Goal: Task Accomplishment & Management: Complete application form

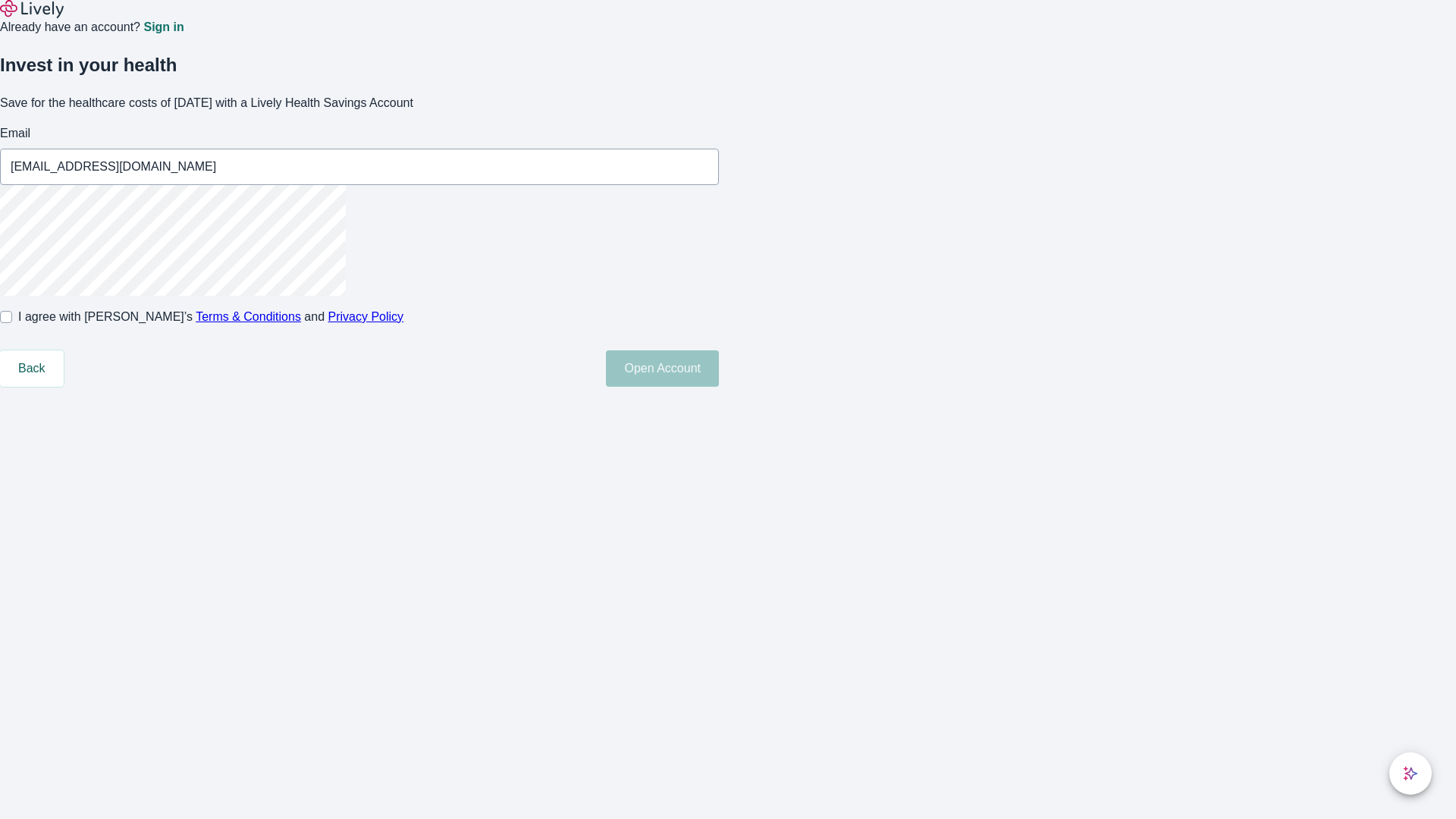
click at [12, 323] on input "I agree with Lively’s Terms & Conditions and Privacy Policy" at bounding box center [5, 317] width 12 height 12
checkbox input "true"
click at [719, 387] on button "Open Account" at bounding box center [662, 368] width 113 height 36
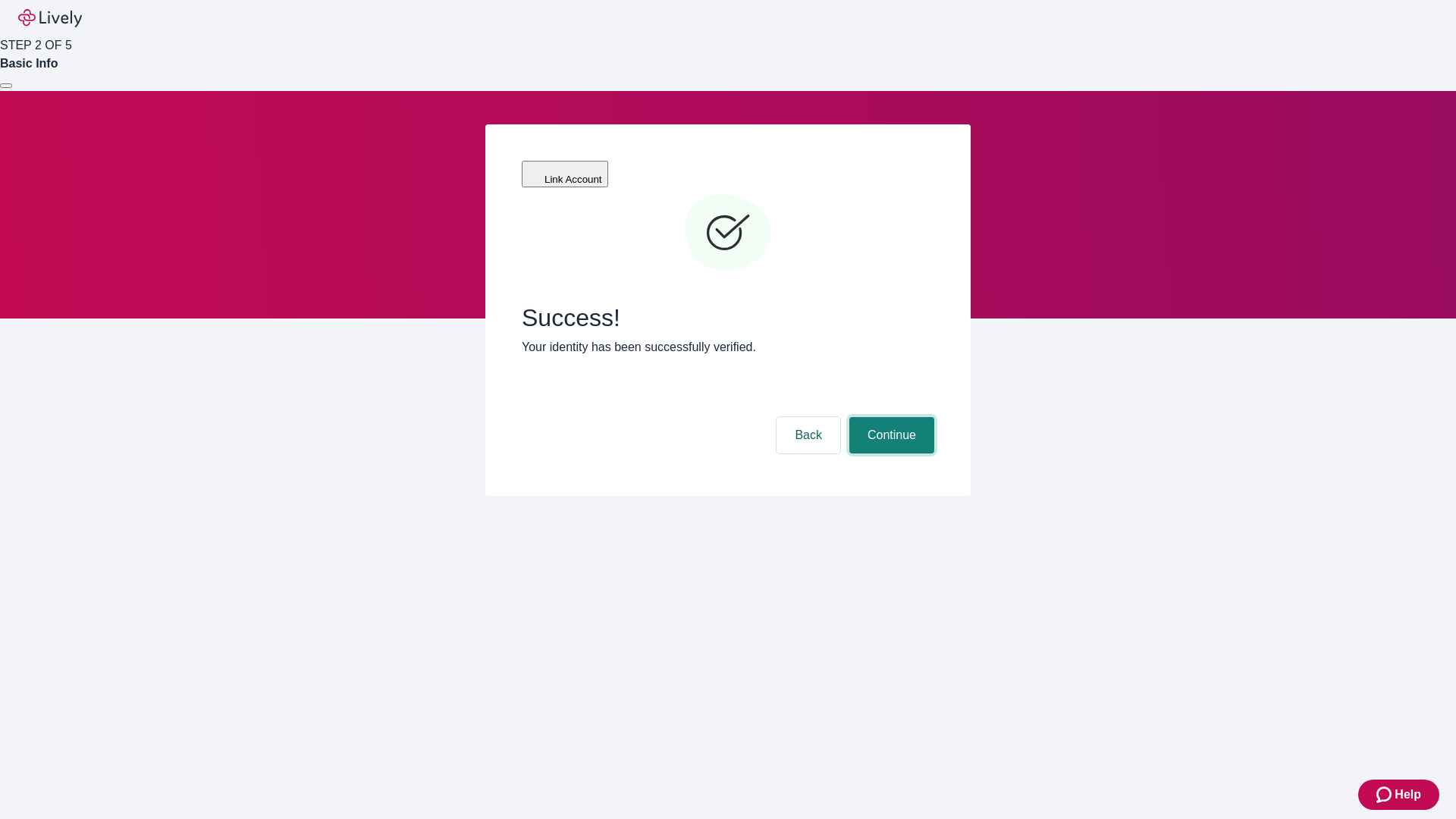
click at [890, 417] on button "Continue" at bounding box center [892, 435] width 85 height 36
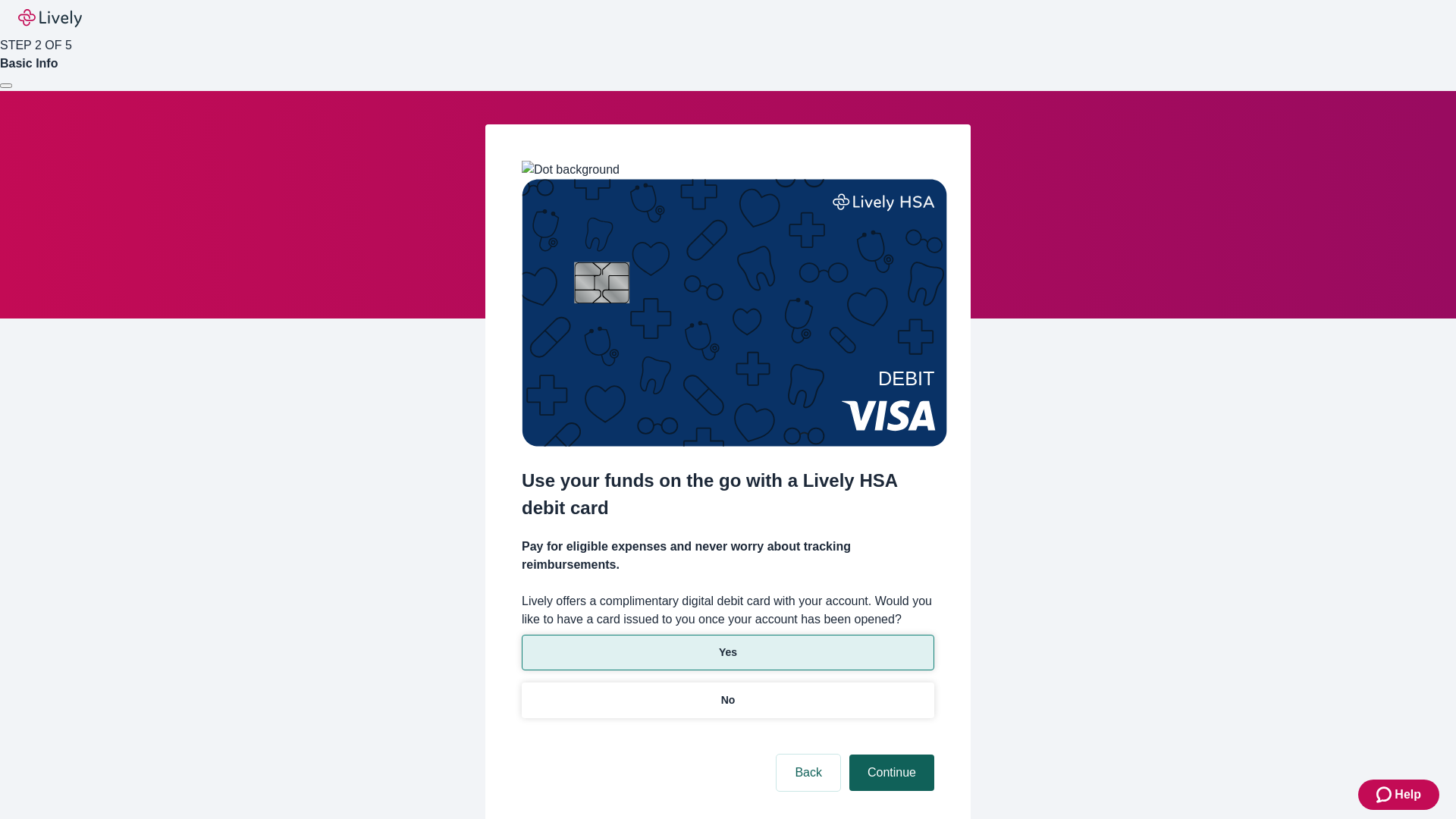
click at [728, 645] on p "Yes" at bounding box center [728, 653] width 18 height 16
click at [890, 755] on button "Continue" at bounding box center [892, 773] width 85 height 36
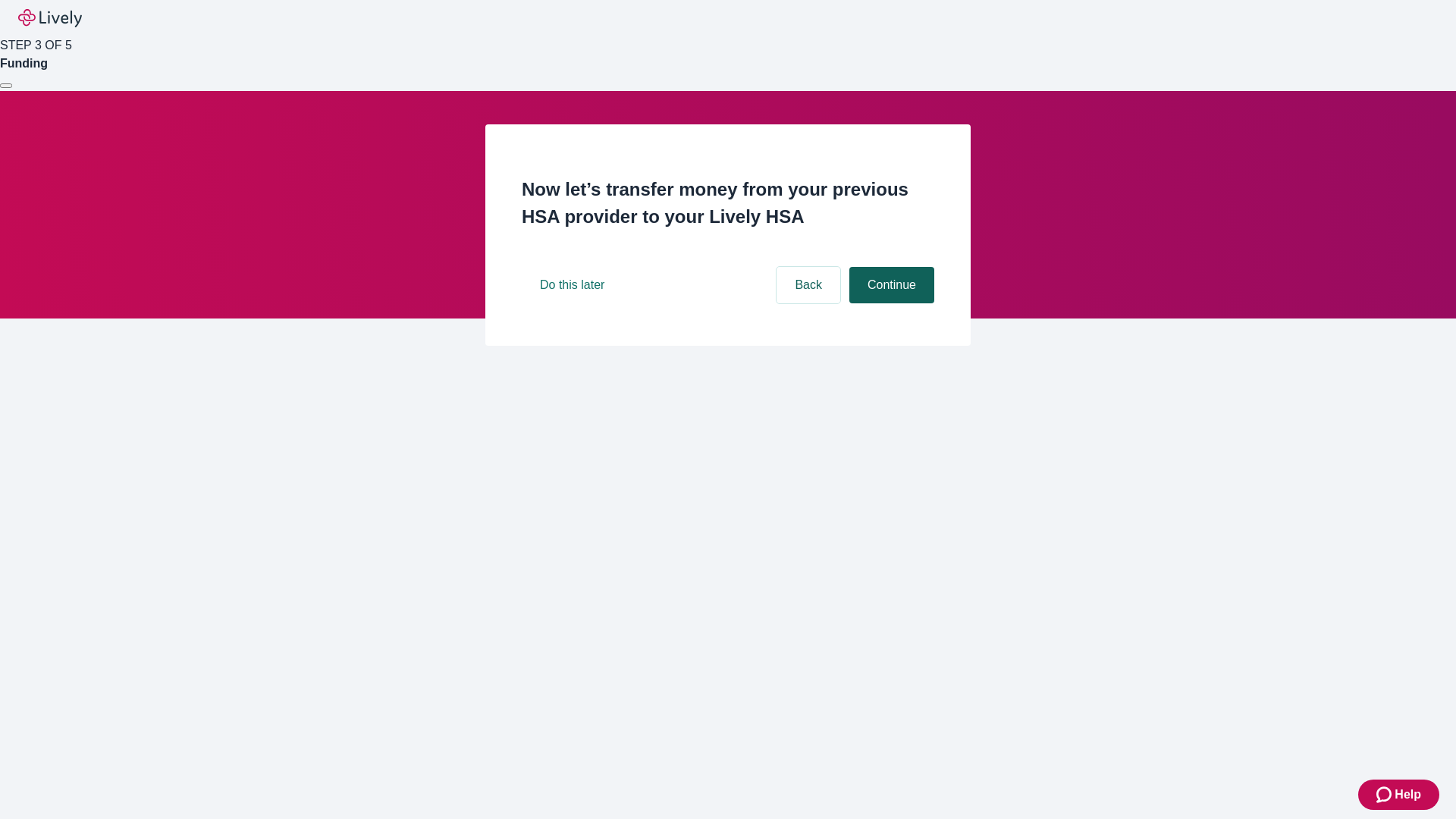
click at [890, 303] on button "Continue" at bounding box center [892, 285] width 85 height 36
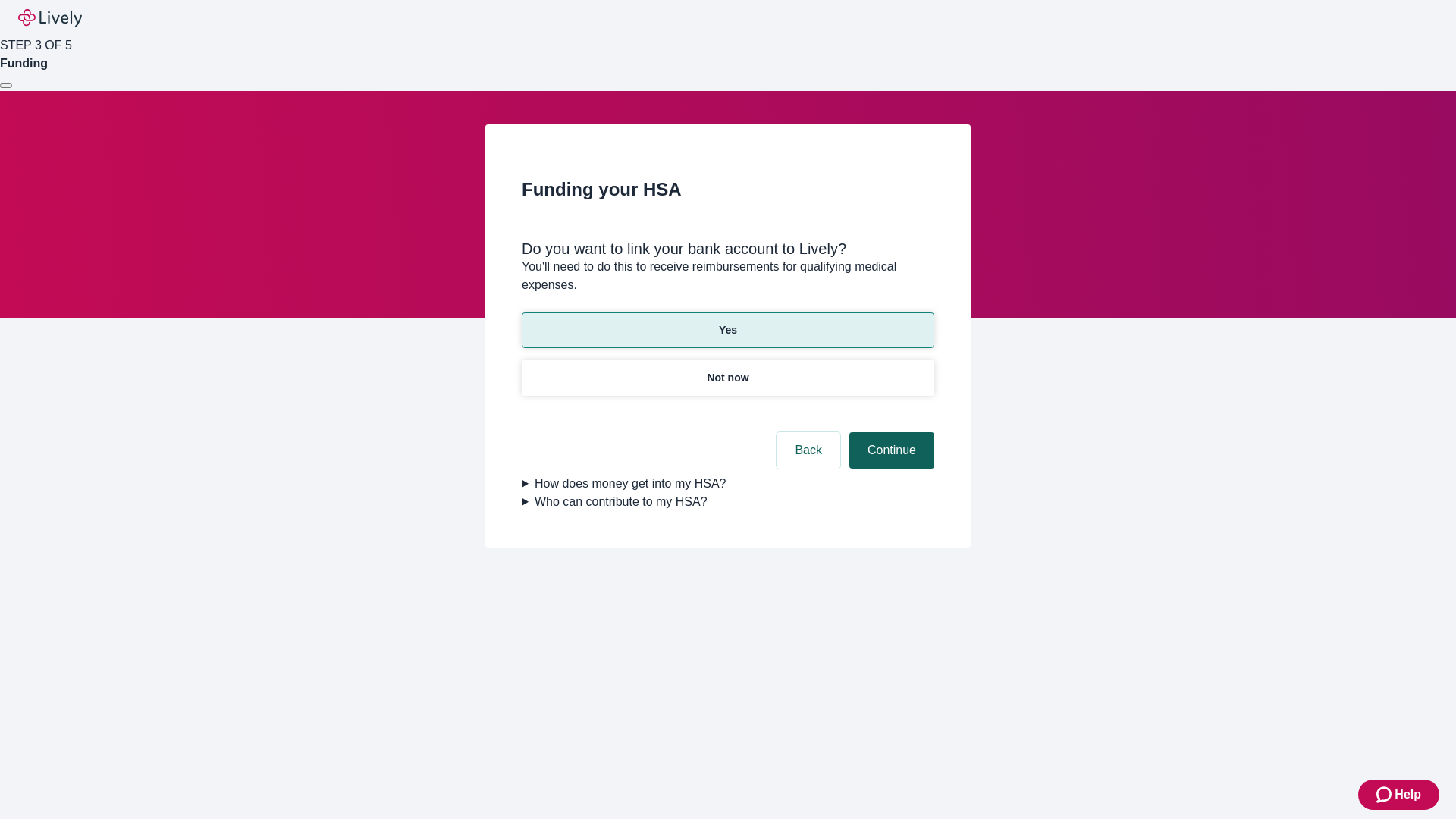
click at [890, 433] on button "Continue" at bounding box center [892, 451] width 85 height 36
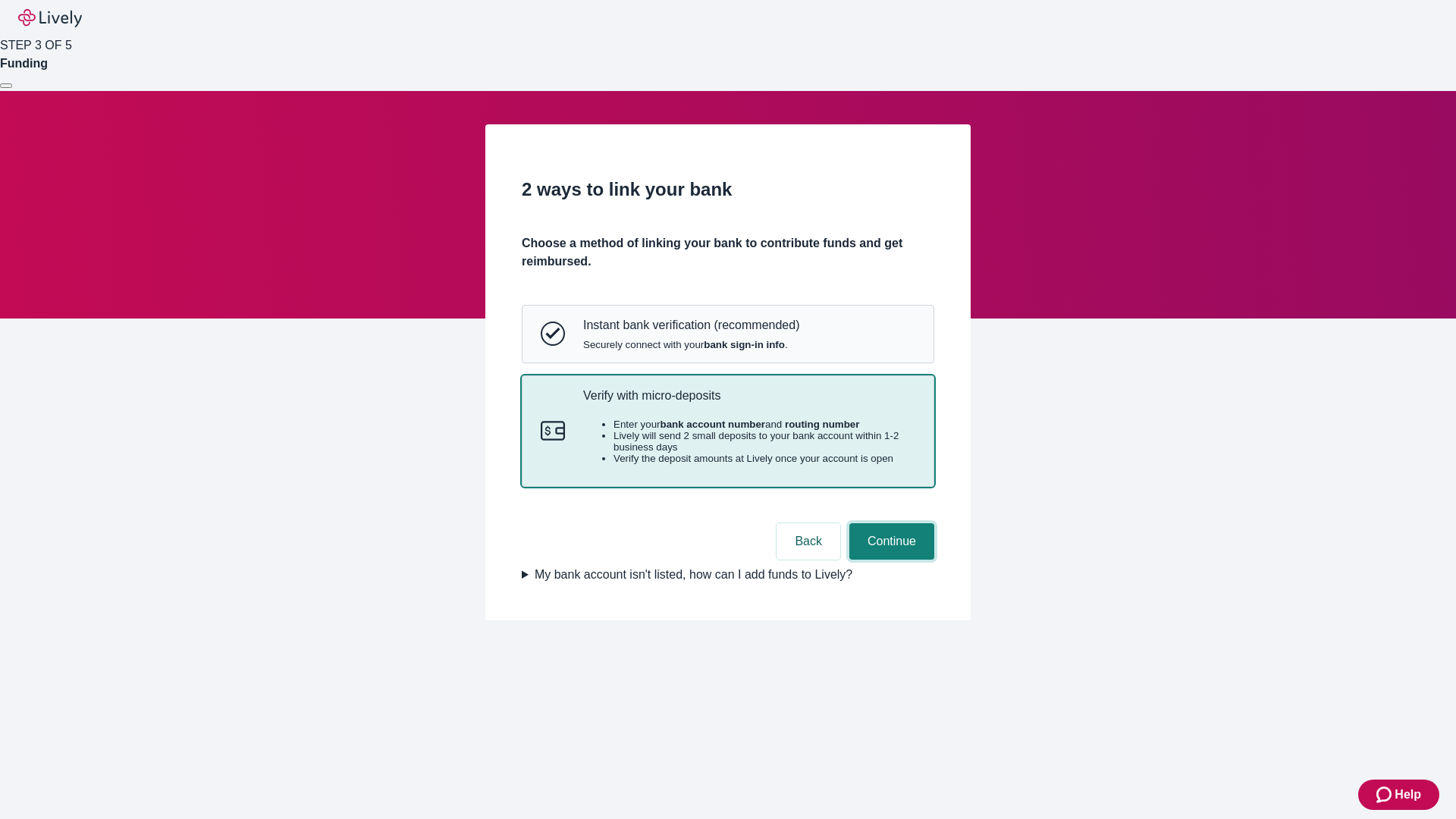
click at [890, 560] on button "Continue" at bounding box center [892, 542] width 85 height 36
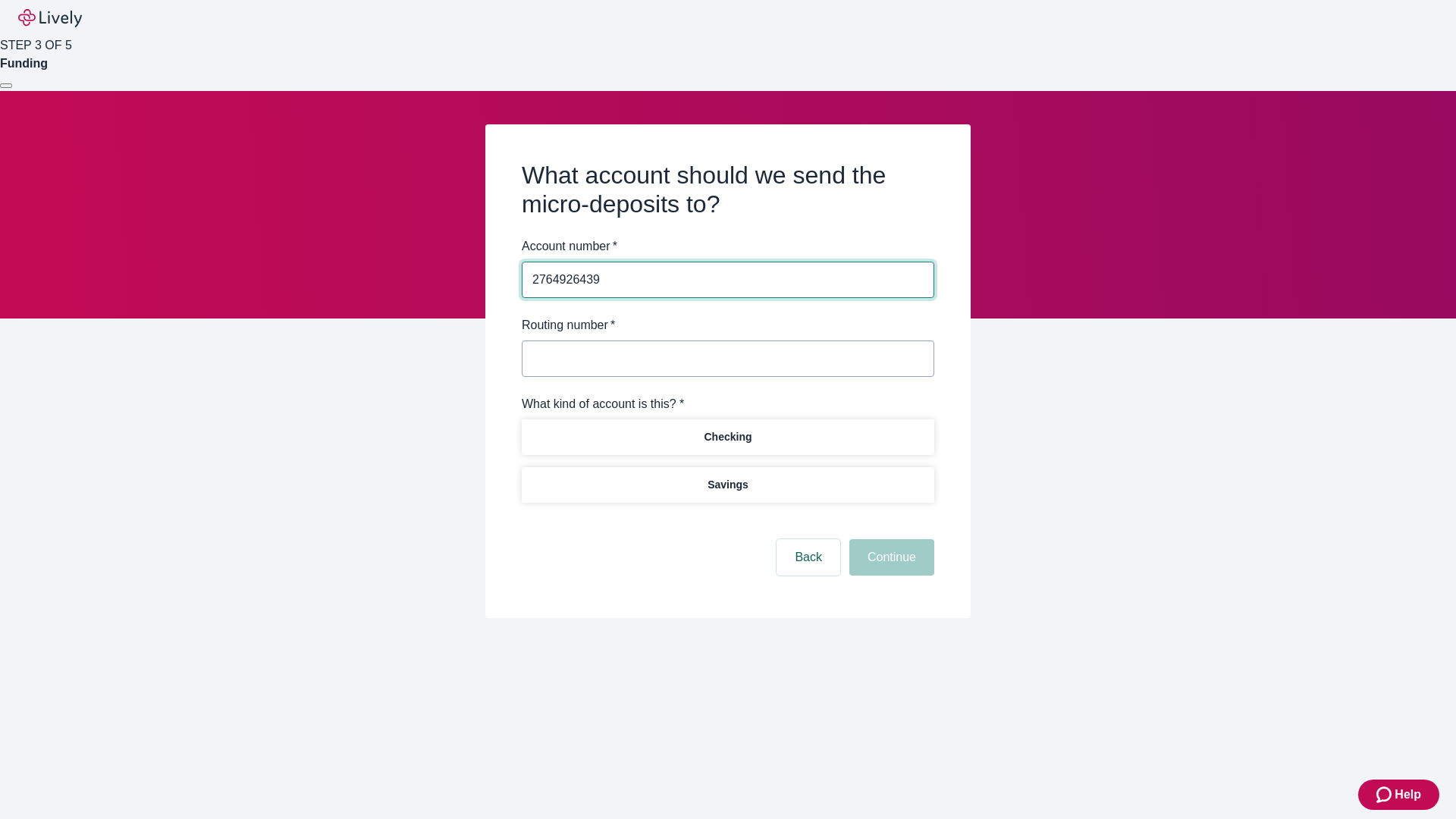
type input "2764926439"
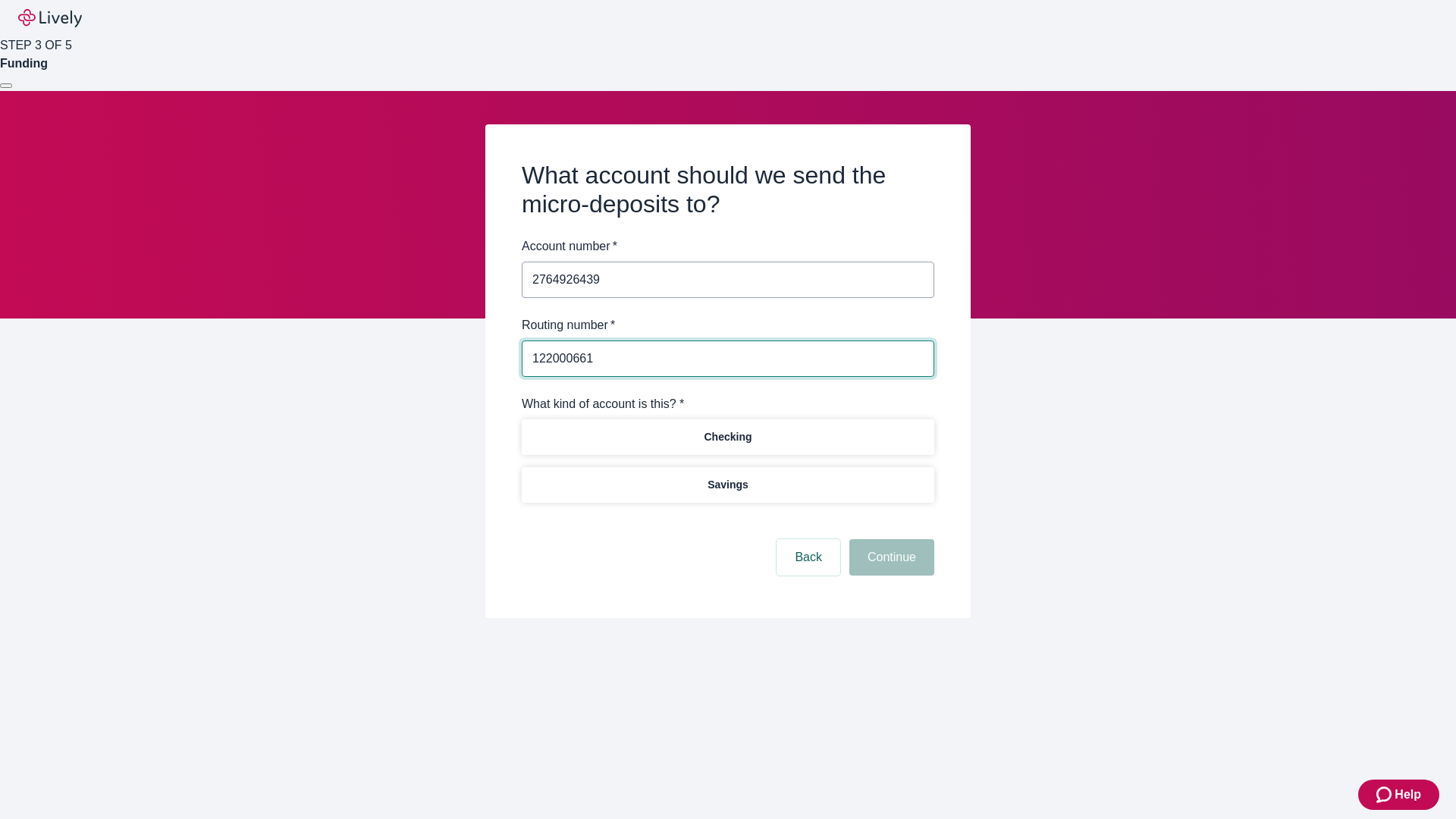
type input "122000661"
click at [728, 436] on p "Checking" at bounding box center [728, 438] width 48 height 16
click at [890, 560] on button "Continue" at bounding box center [892, 557] width 85 height 36
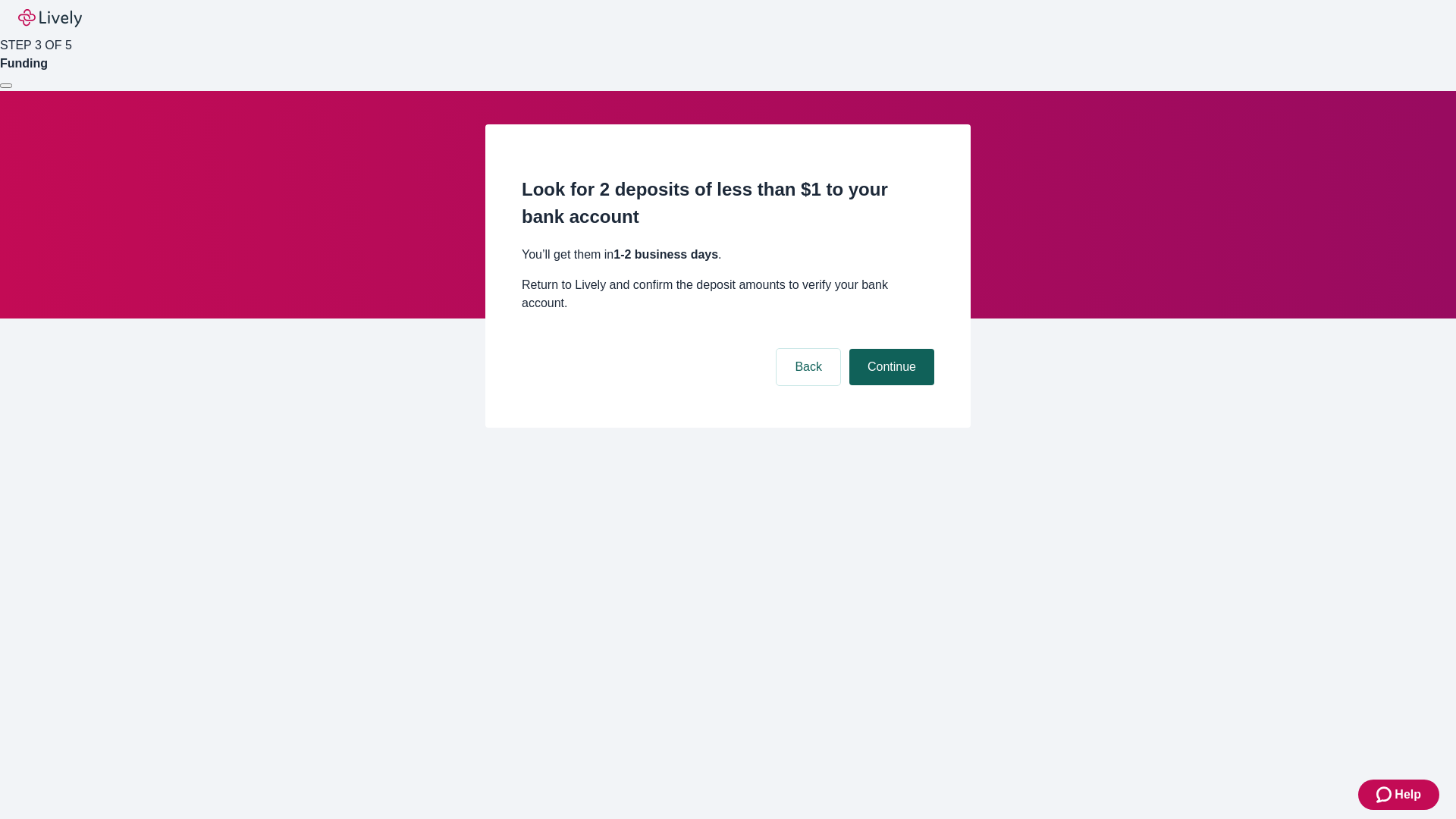
click at [890, 349] on button "Continue" at bounding box center [892, 368] width 85 height 36
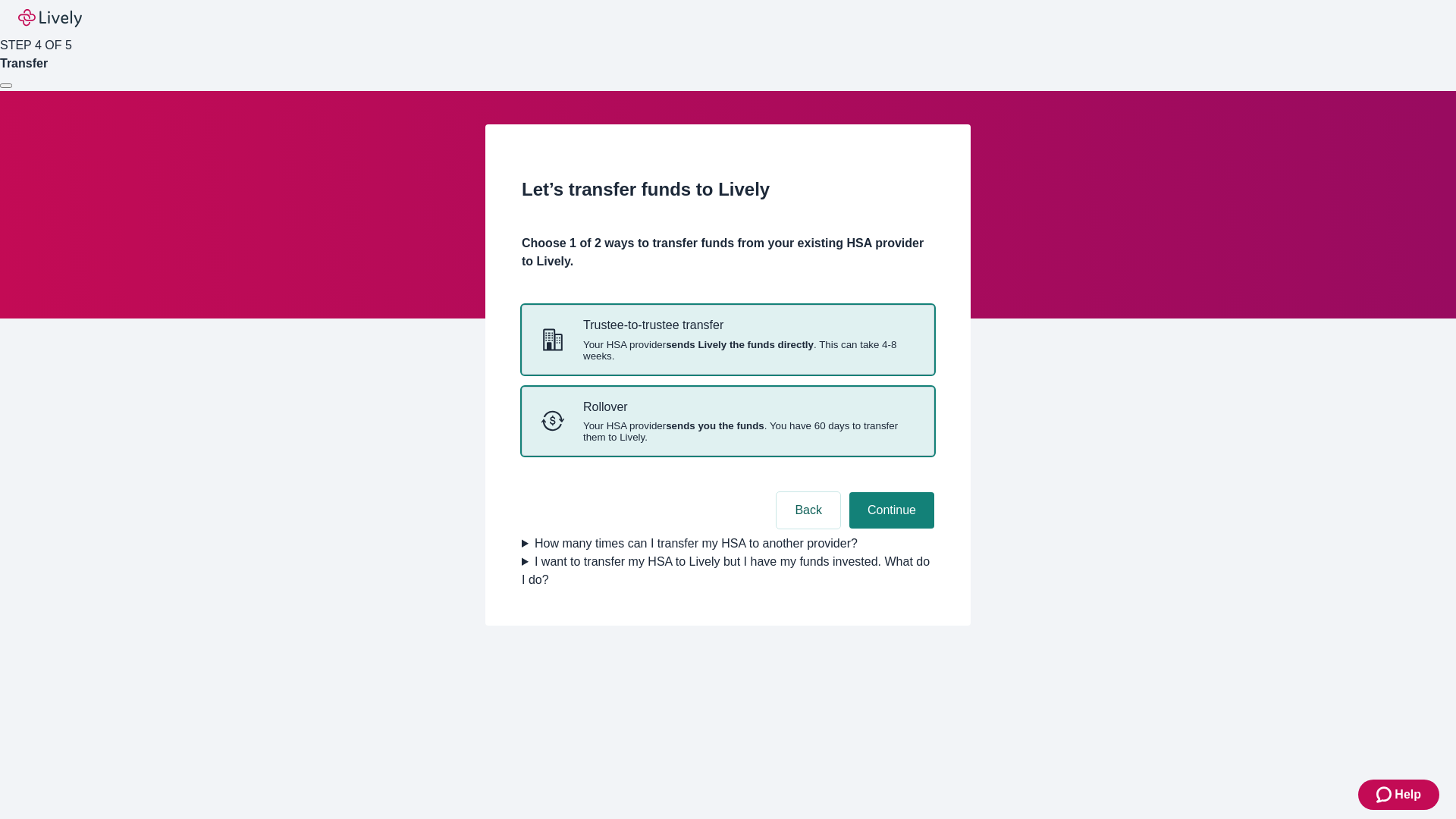
click at [728, 432] on strong "sends you the funds" at bounding box center [715, 425] width 98 height 12
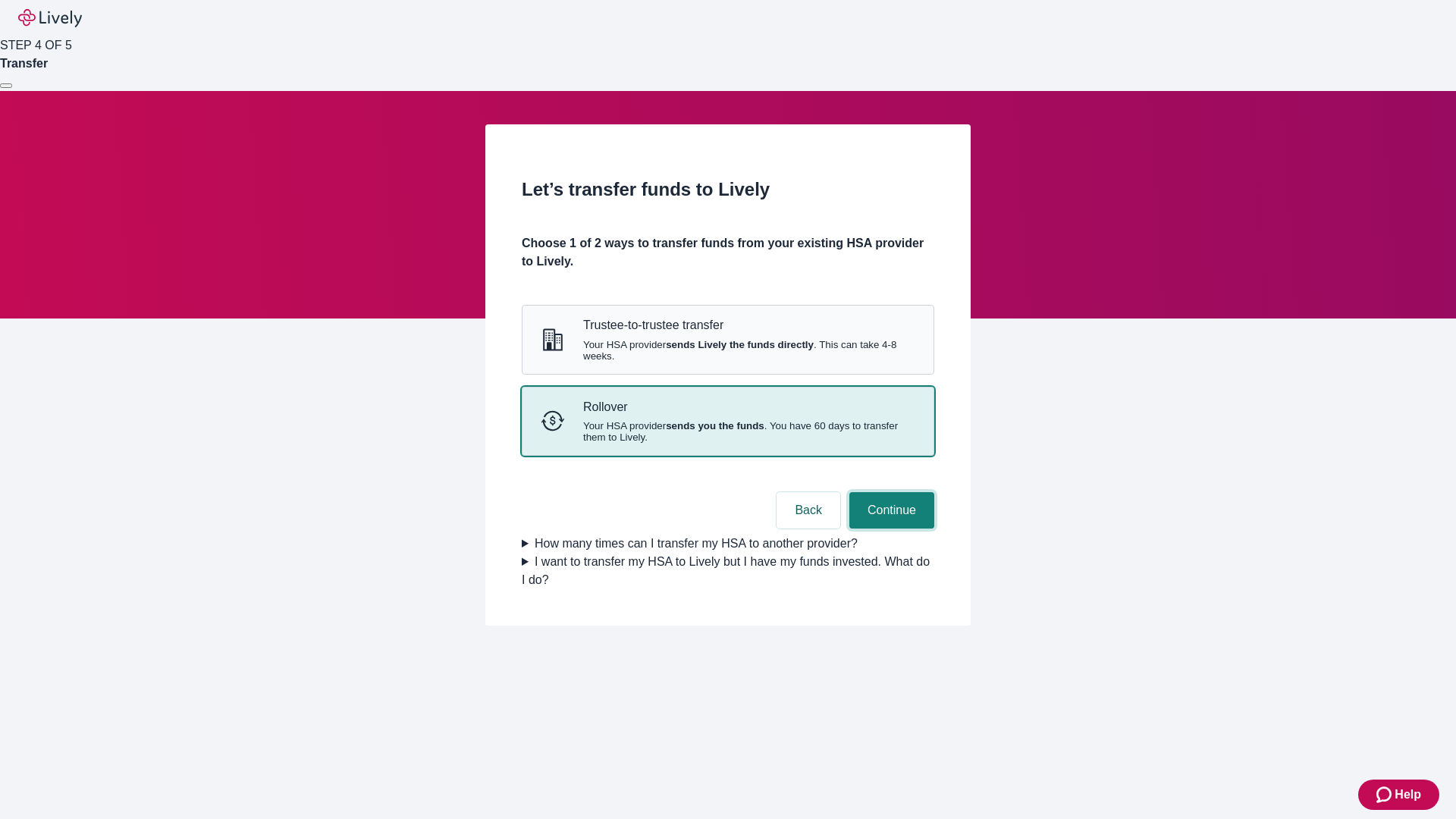
click at [890, 529] on button "Continue" at bounding box center [892, 510] width 85 height 36
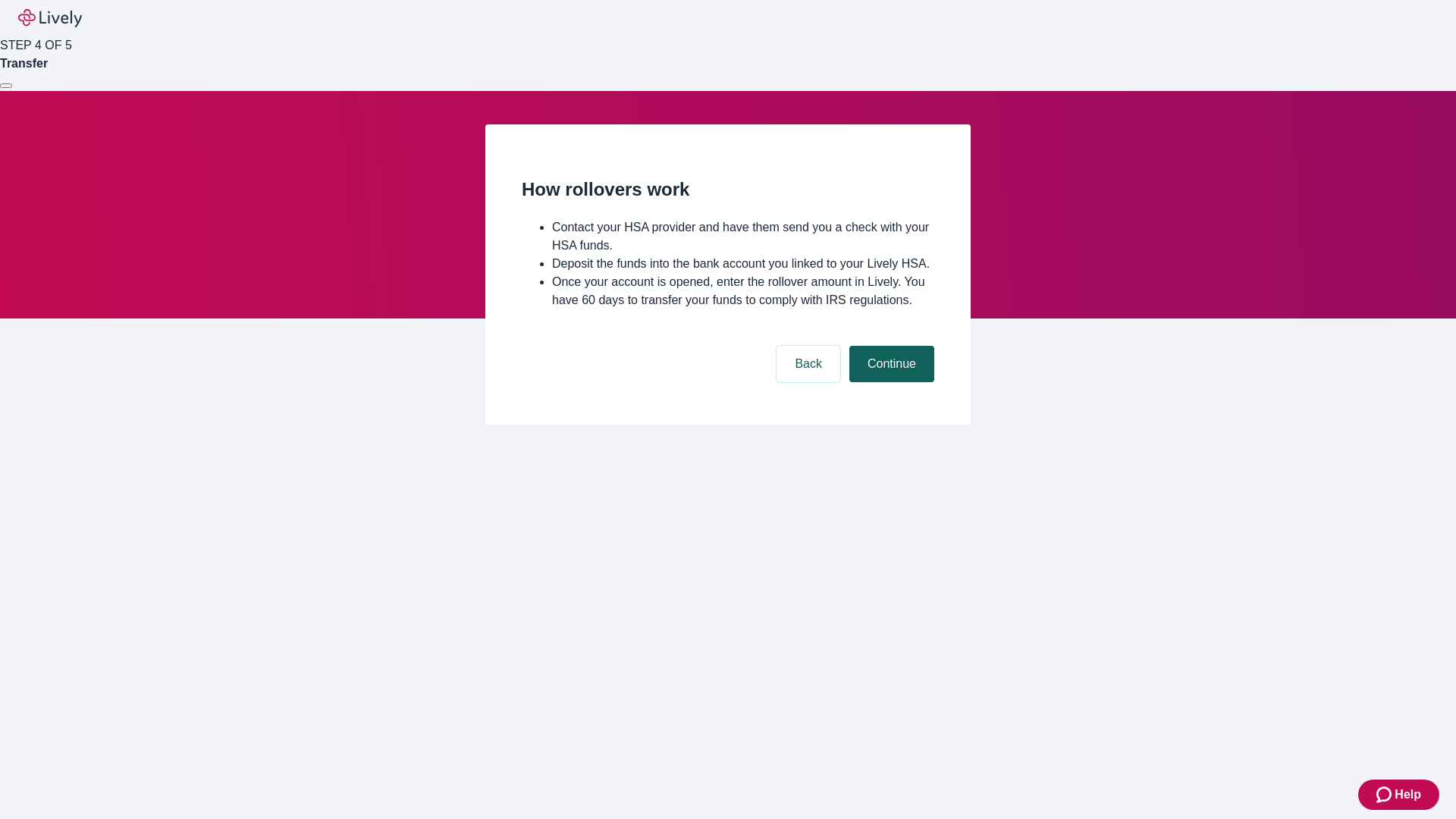
click at [890, 382] on button "Continue" at bounding box center [892, 364] width 85 height 36
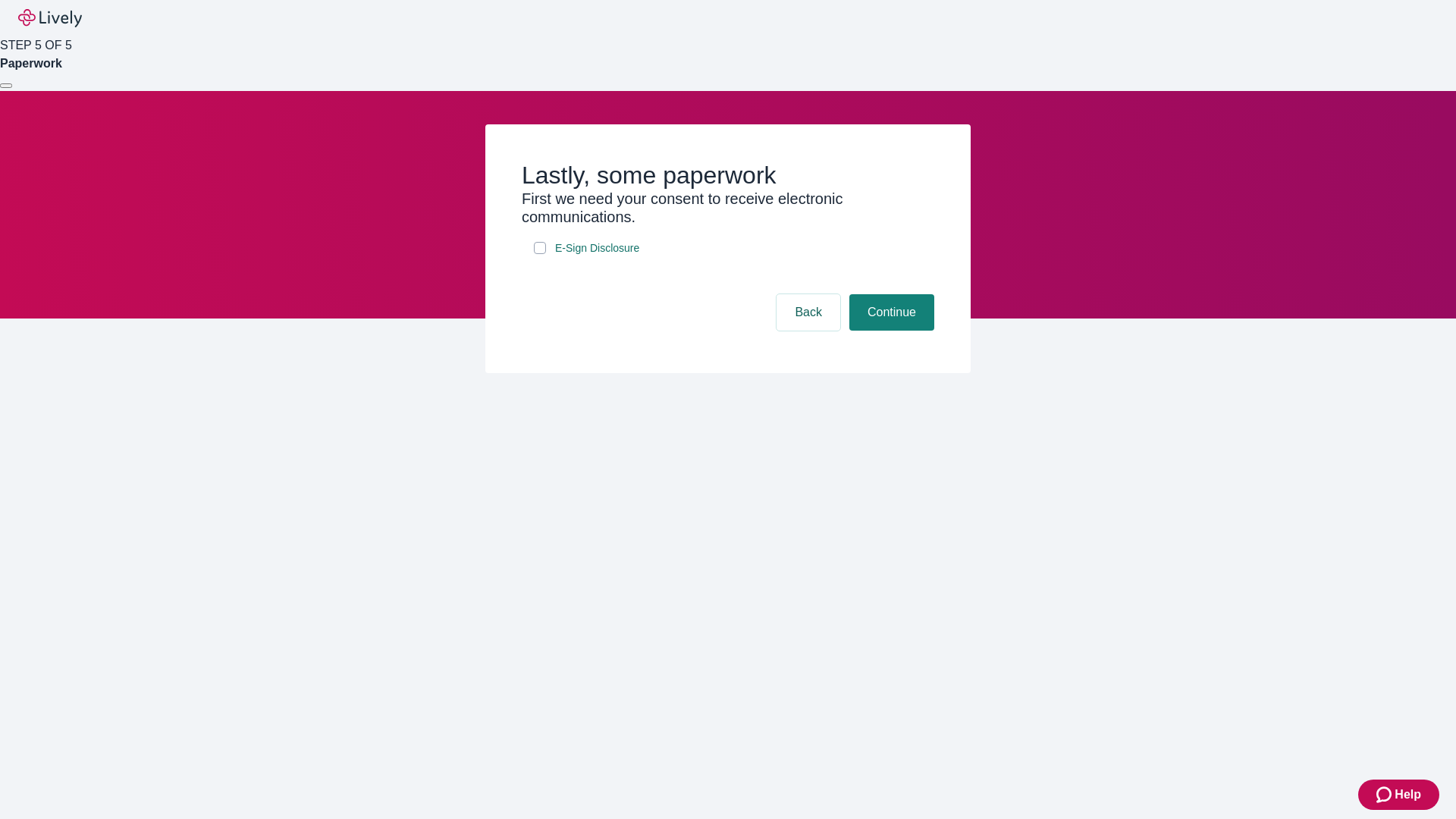
click at [540, 254] on input "E-Sign Disclosure" at bounding box center [540, 247] width 12 height 12
checkbox input "true"
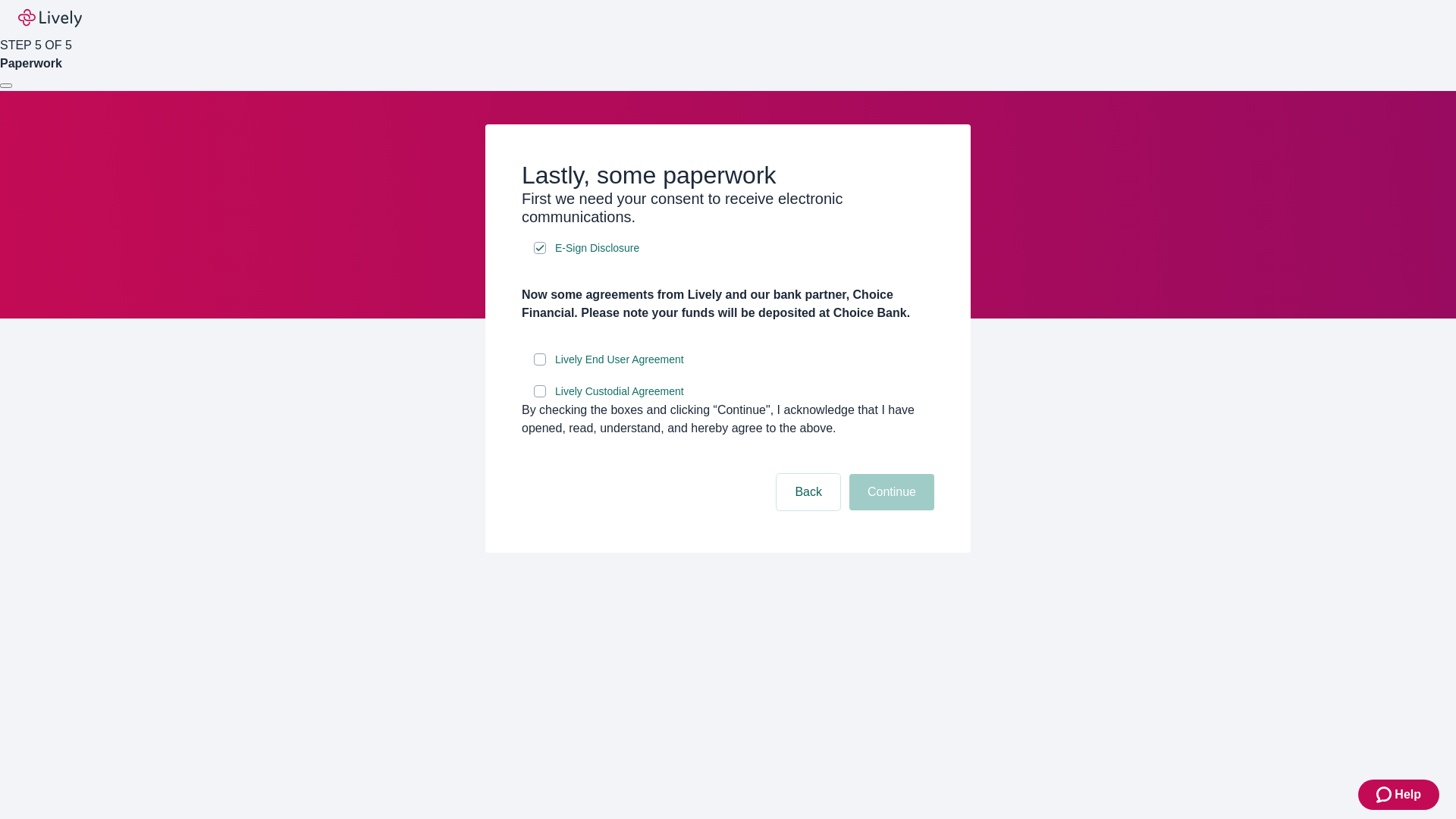
click at [540, 366] on input "Lively End User Agreement" at bounding box center [540, 359] width 12 height 12
checkbox input "true"
click at [540, 397] on input "Lively Custodial Agreement" at bounding box center [540, 391] width 12 height 12
checkbox input "true"
click at [890, 510] on button "Continue" at bounding box center [892, 492] width 85 height 36
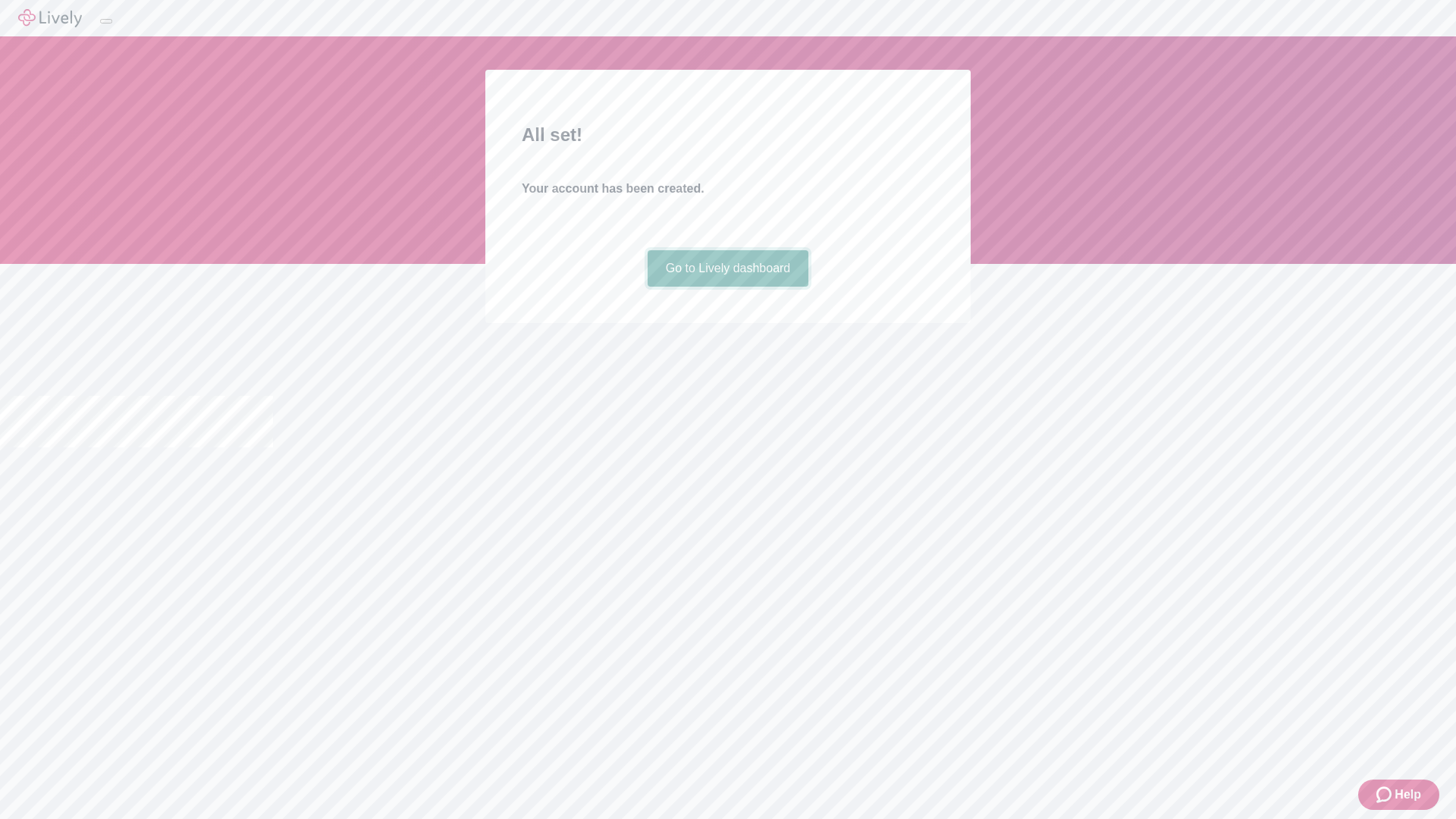
click at [728, 287] on link "Go to Lively dashboard" at bounding box center [728, 268] width 162 height 36
